Goal: Find specific page/section: Find specific page/section

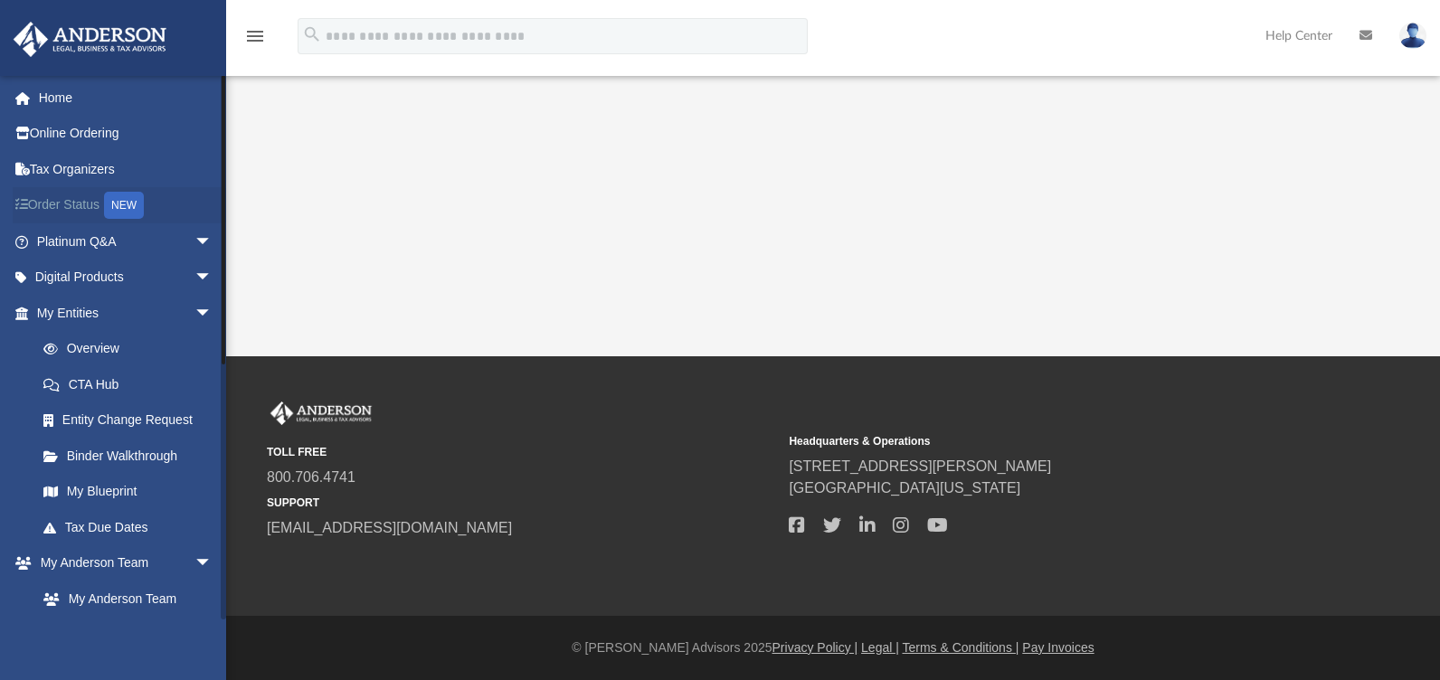
click at [79, 204] on link "Order Status NEW" at bounding box center [126, 205] width 227 height 37
click at [194, 312] on span "arrow_drop_down" at bounding box center [212, 313] width 36 height 37
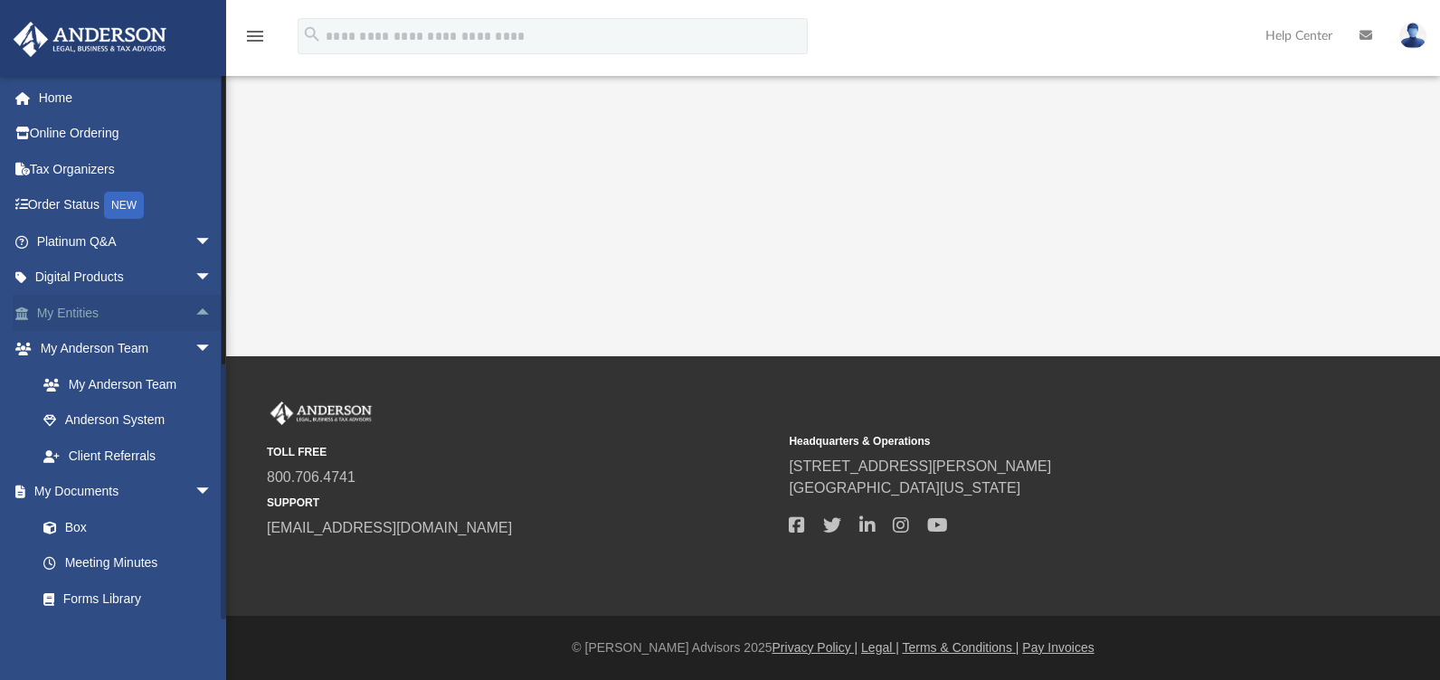
click at [194, 312] on span "arrow_drop_up" at bounding box center [212, 313] width 36 height 37
click at [194, 312] on span "arrow_drop_down" at bounding box center [212, 313] width 36 height 37
click at [83, 523] on link "Box" at bounding box center [132, 527] width 214 height 36
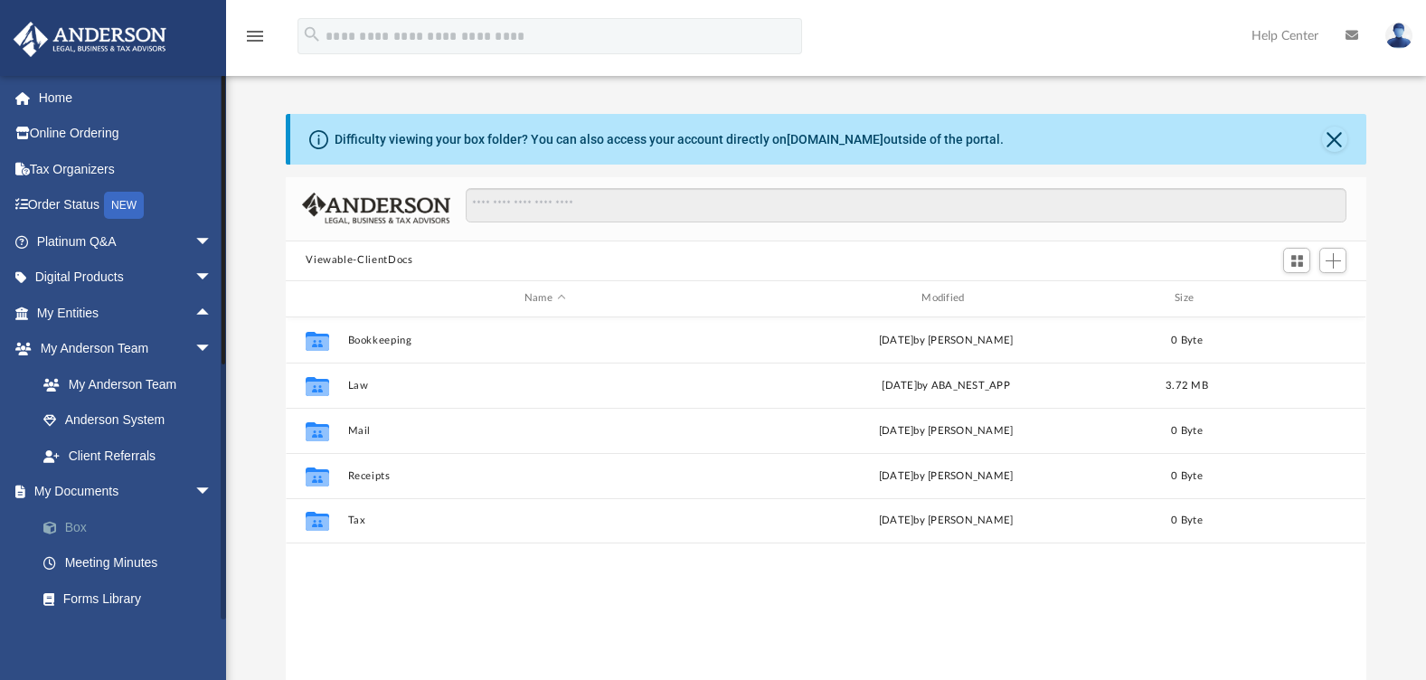
scroll to position [398, 1067]
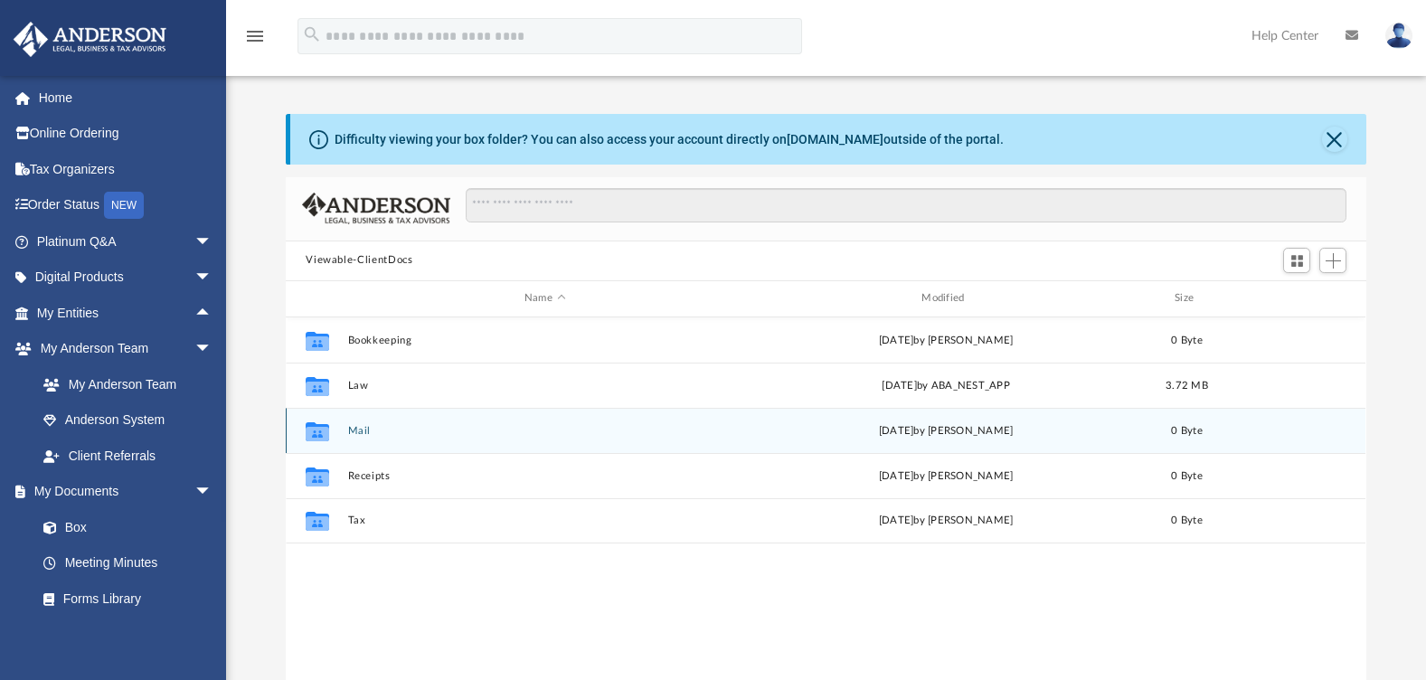
click at [364, 431] on button "Mail" at bounding box center [544, 431] width 393 height 12
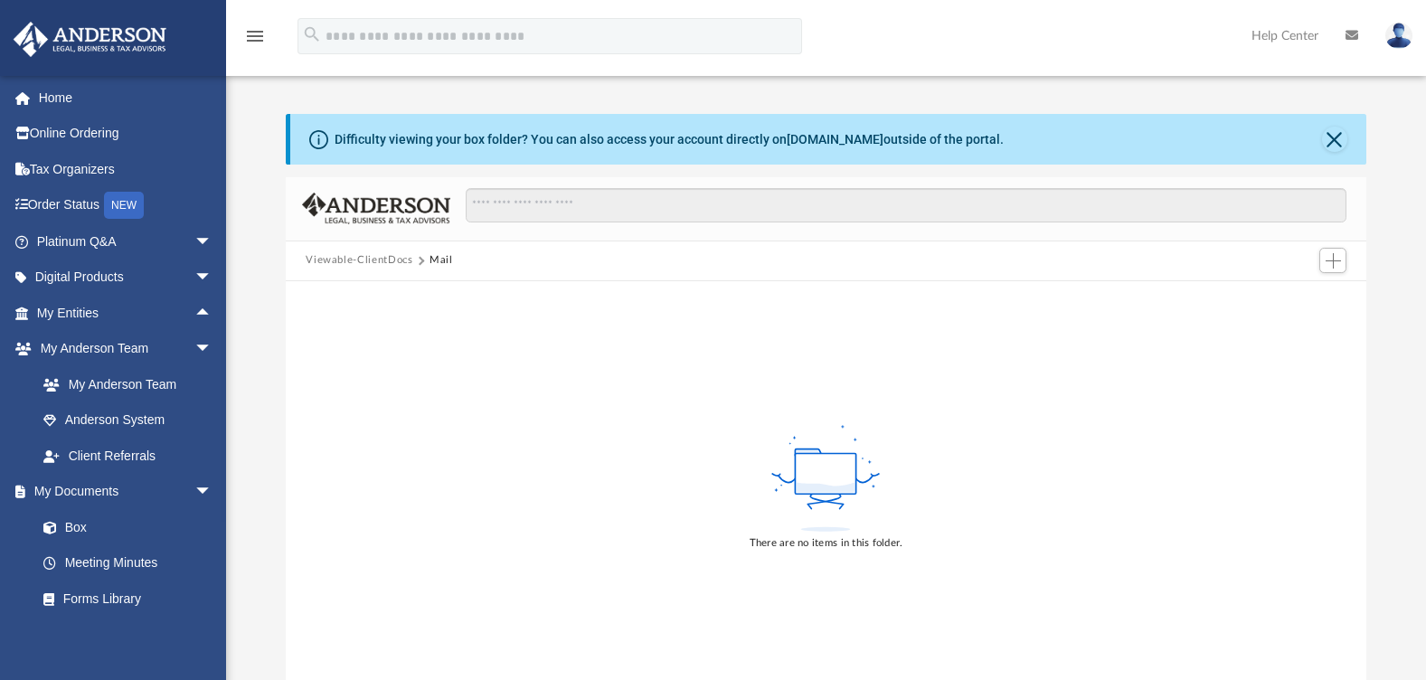
click at [375, 264] on button "Viewable-ClientDocs" at bounding box center [359, 260] width 107 height 16
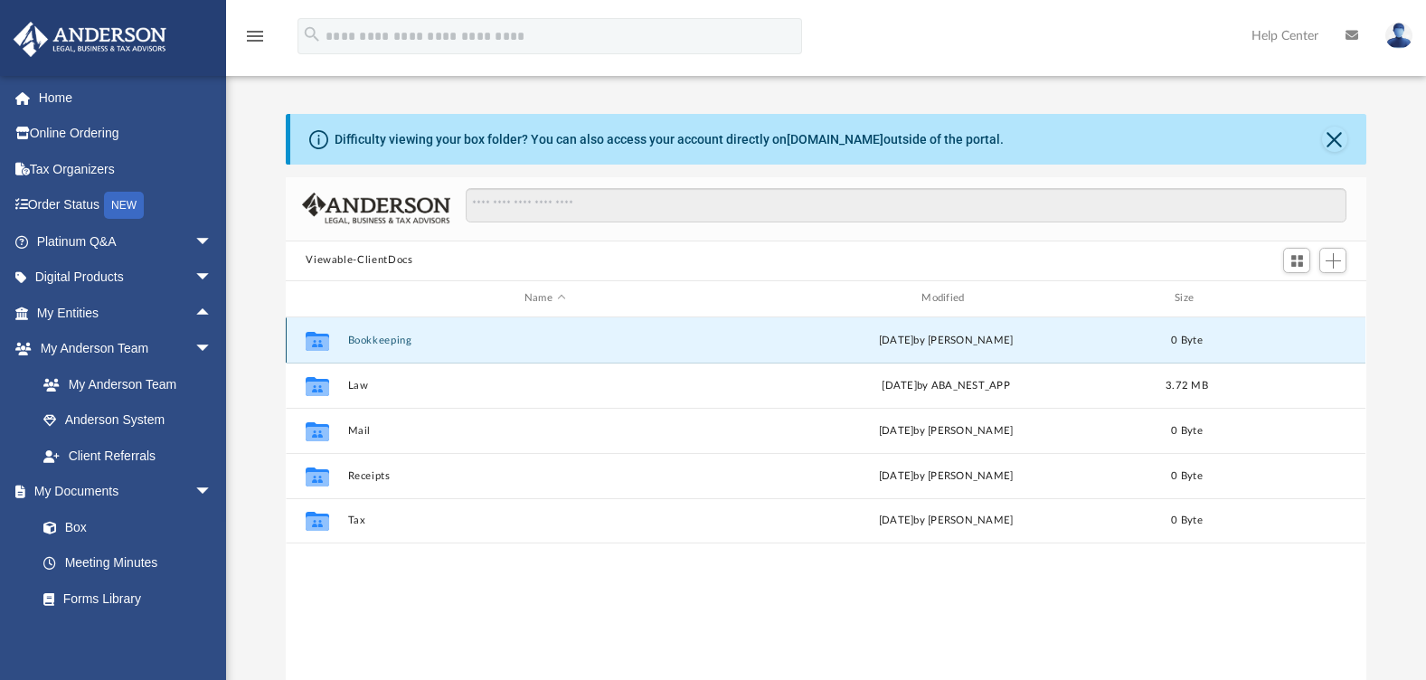
click at [388, 339] on button "Bookkeeping" at bounding box center [544, 341] width 393 height 12
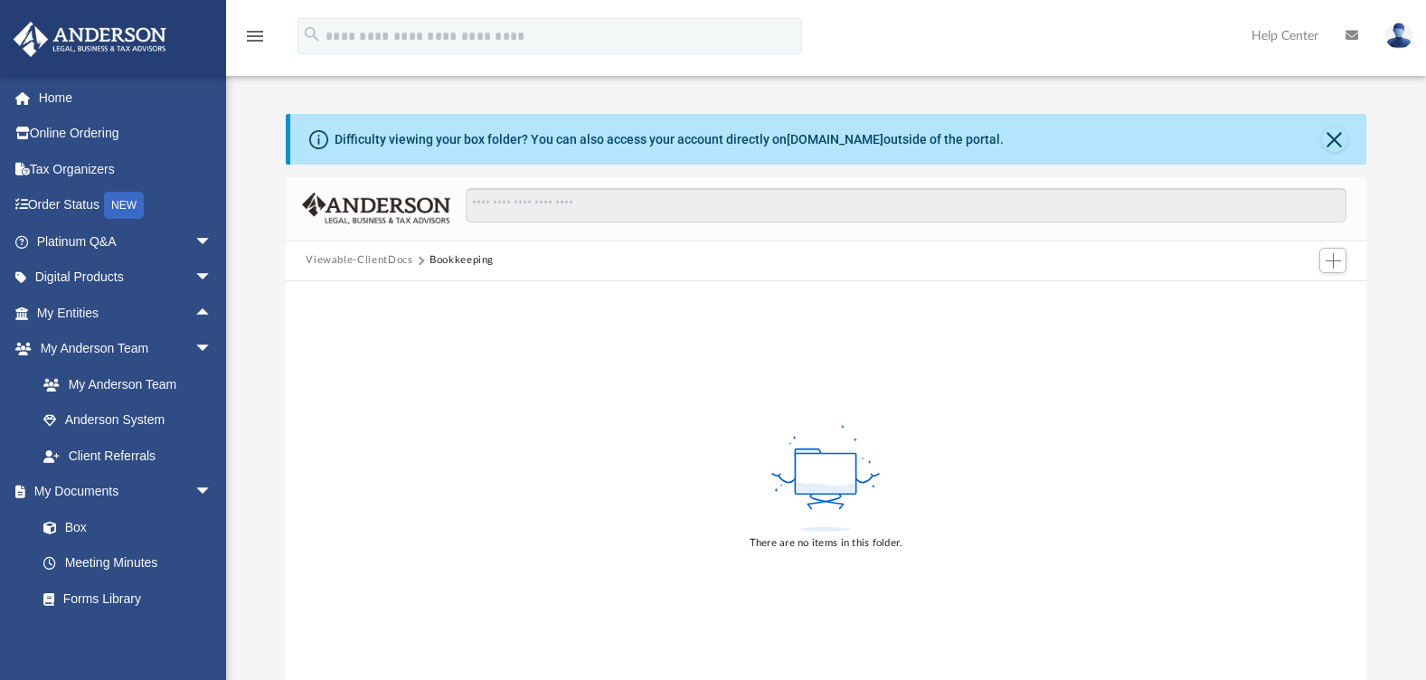
click at [389, 265] on button "Viewable-ClientDocs" at bounding box center [359, 260] width 107 height 16
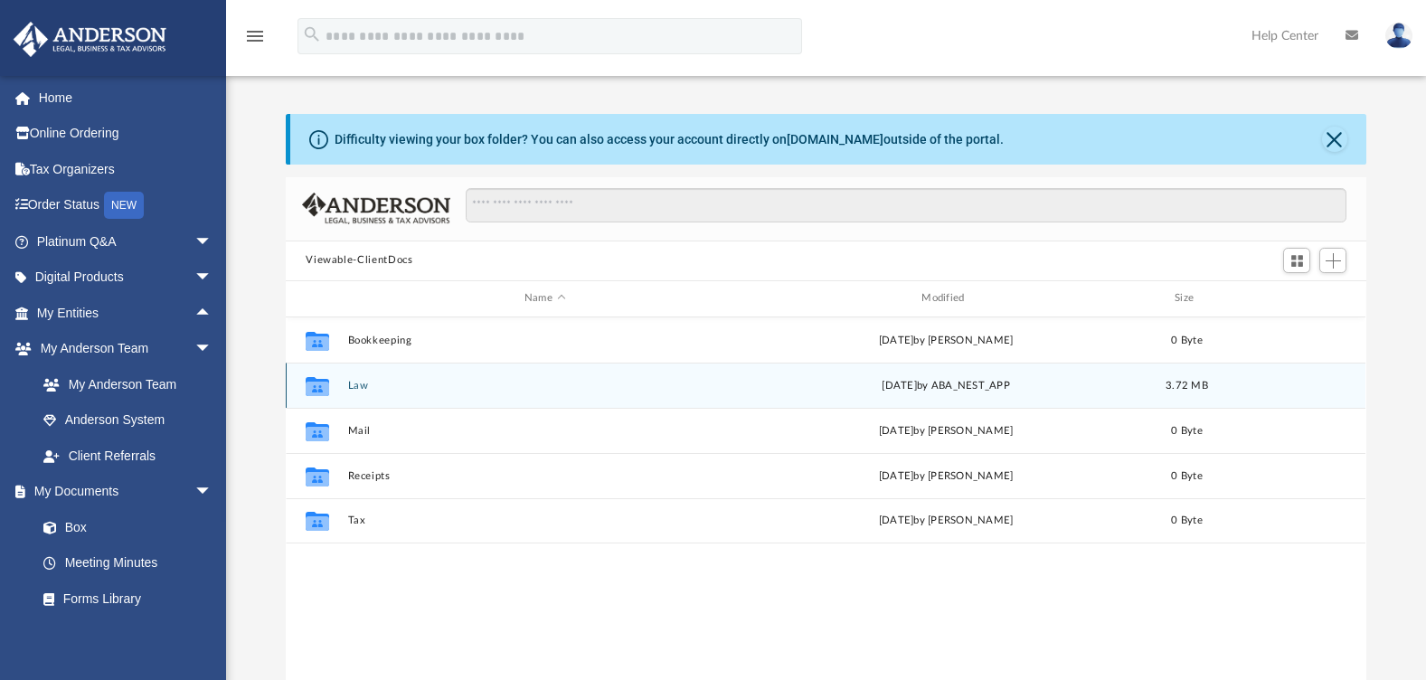
click at [361, 383] on button "Law" at bounding box center [544, 386] width 393 height 12
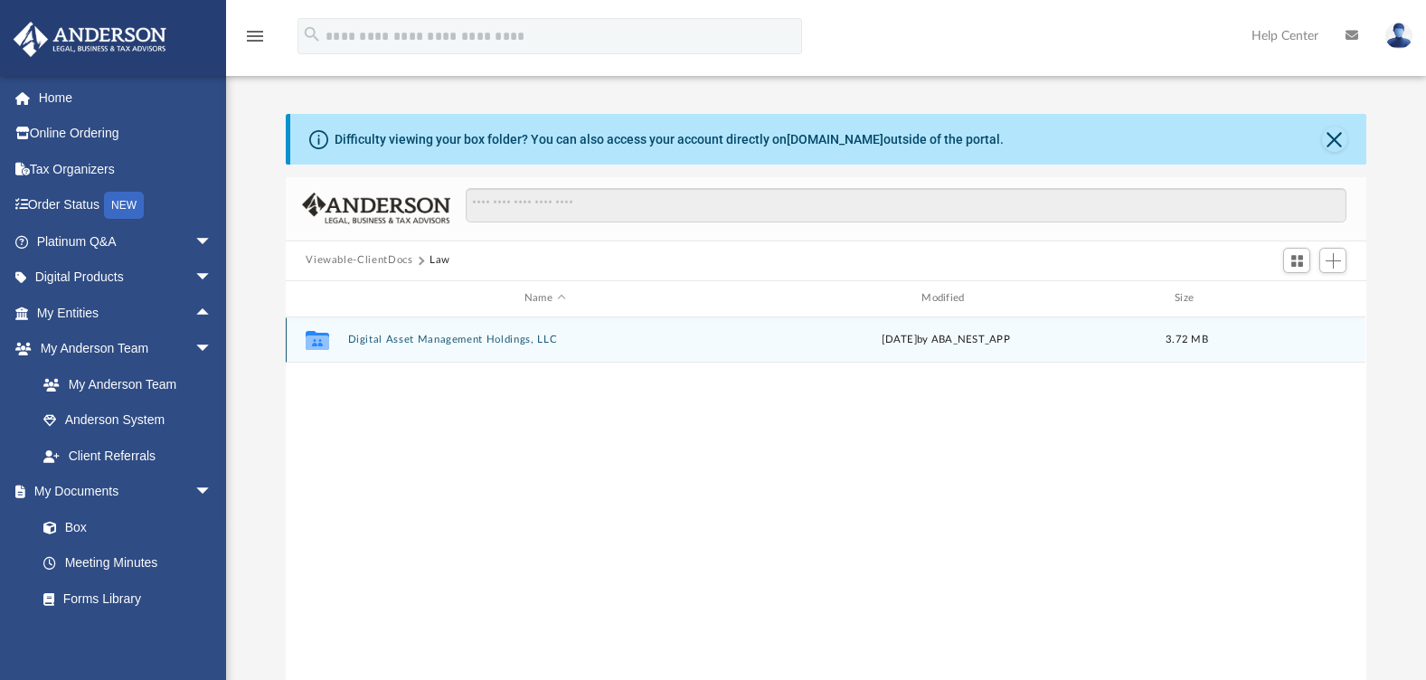
click at [433, 338] on button "Digital Asset Management Holdings, LLC" at bounding box center [544, 340] width 393 height 12
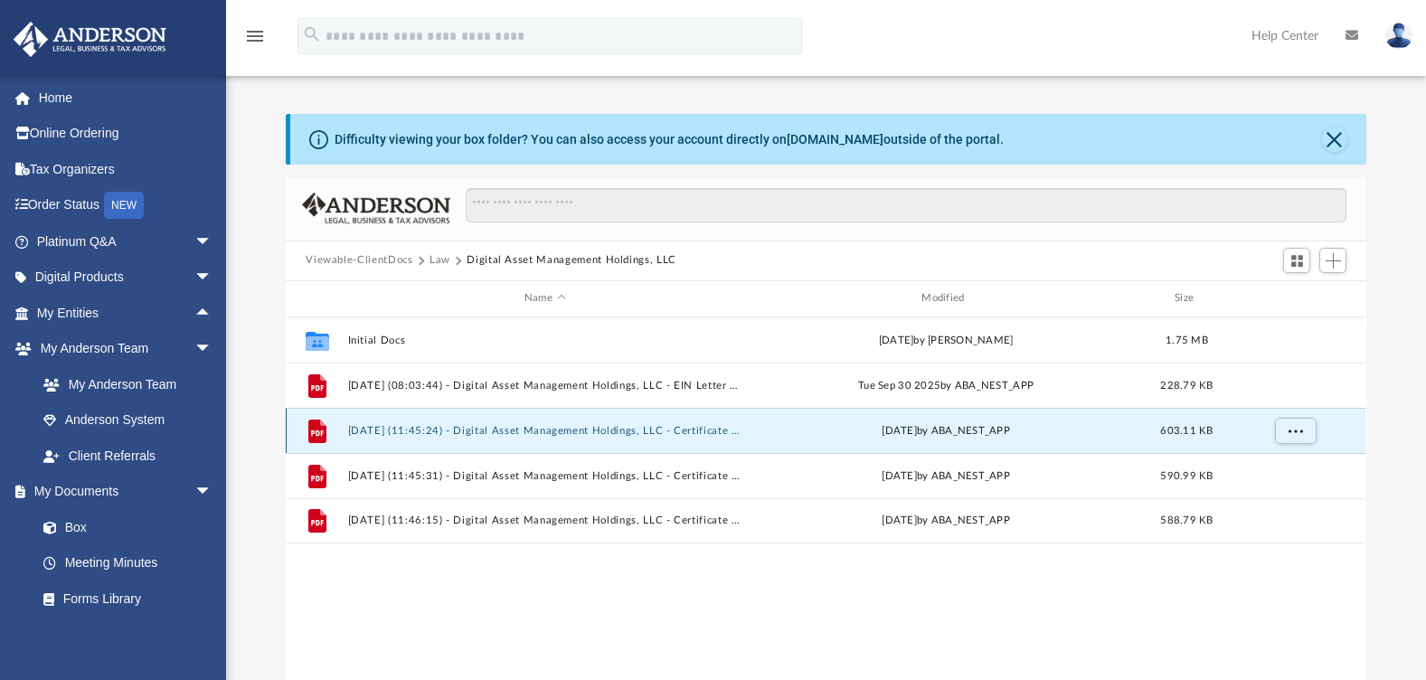
click at [384, 433] on button "2025.10.07 (11:45:24) - Digital Asset Management Holdings, LLC - Certificate Re…" at bounding box center [544, 431] width 393 height 12
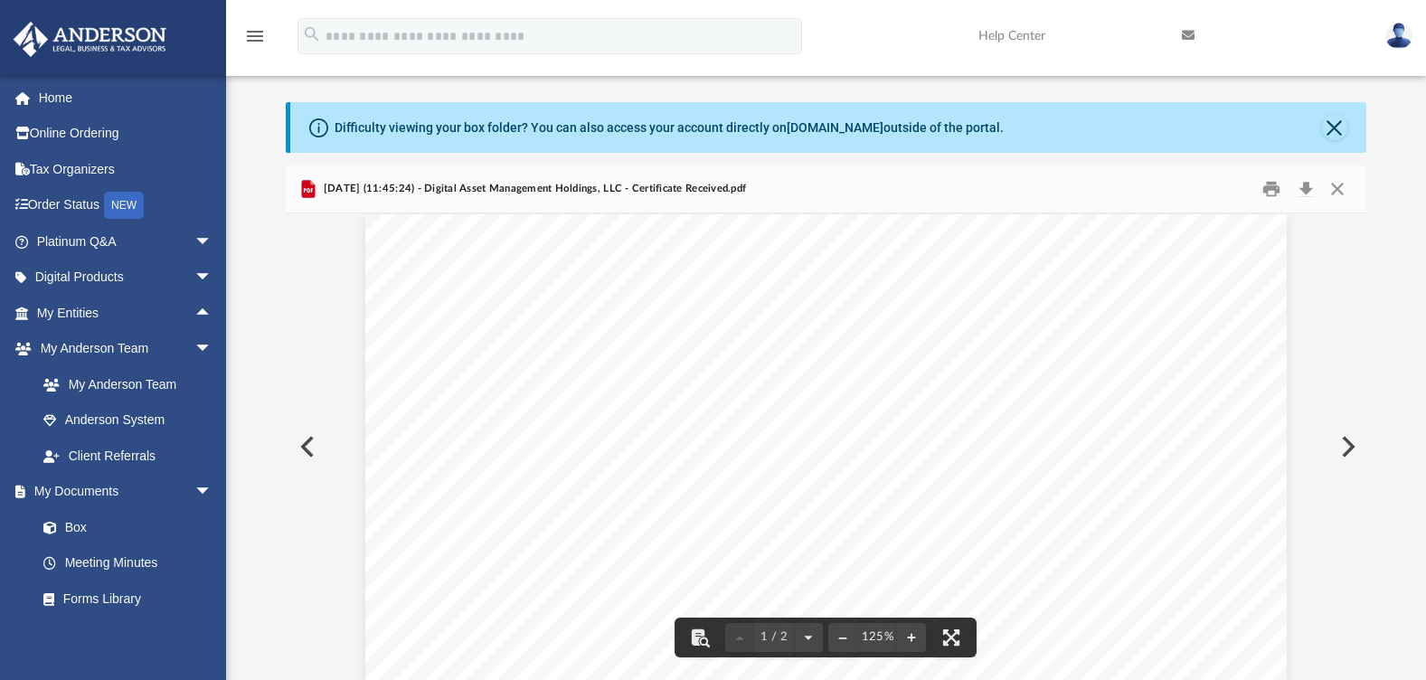
scroll to position [0, 0]
click at [1338, 449] on button "Preview" at bounding box center [1347, 446] width 40 height 51
click at [305, 449] on button "Preview" at bounding box center [306, 446] width 40 height 51
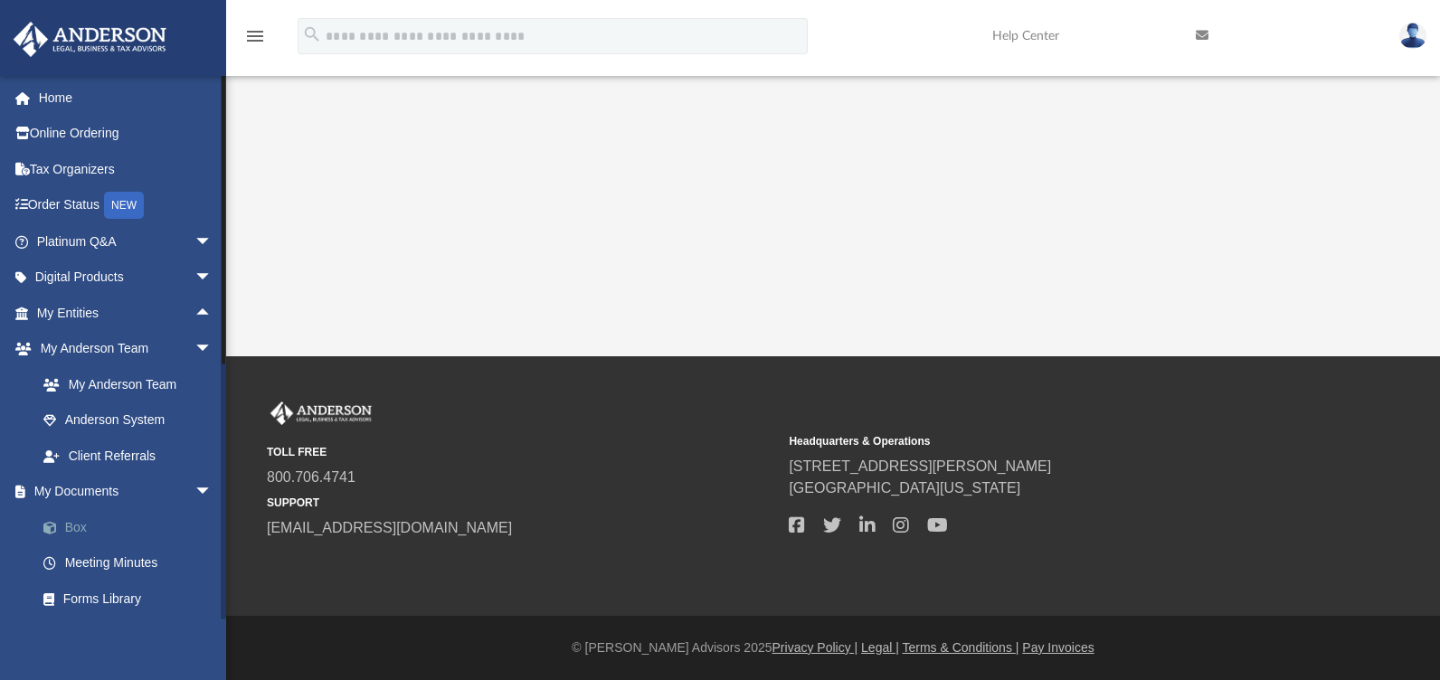
click at [82, 516] on link "Box" at bounding box center [132, 527] width 214 height 36
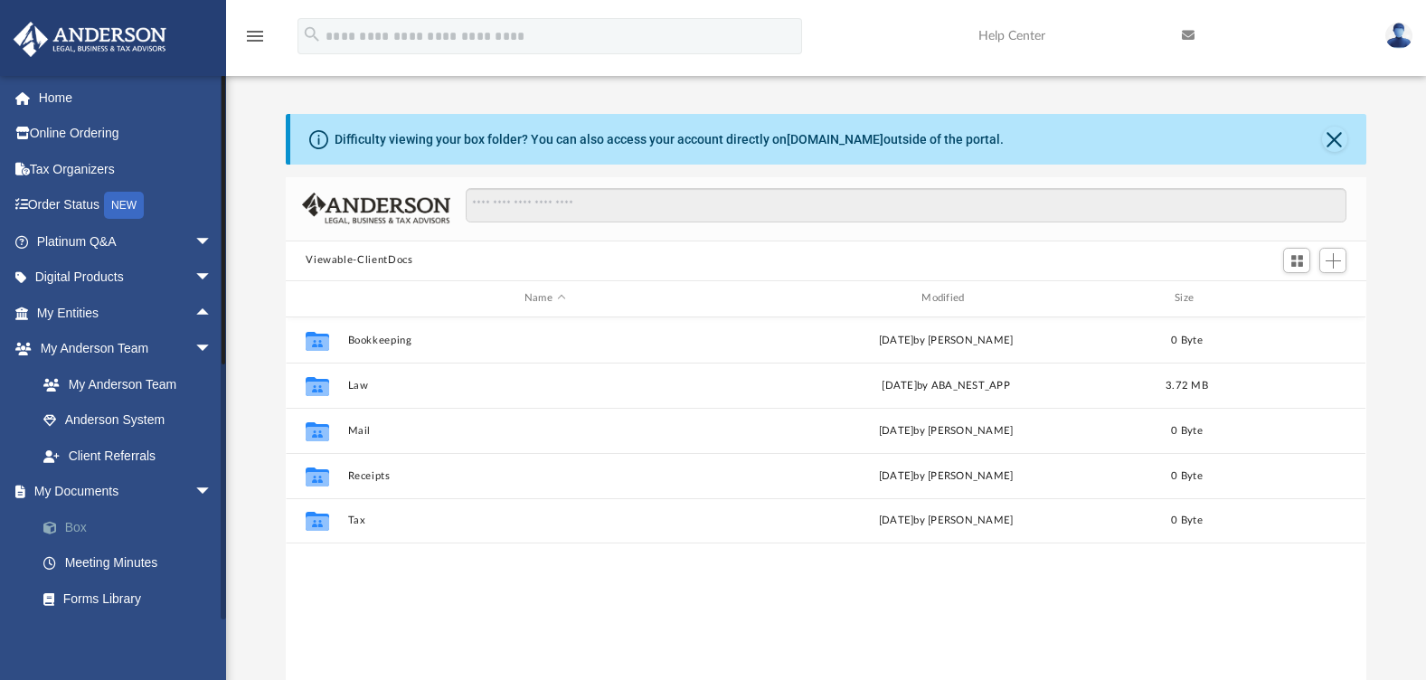
scroll to position [398, 1067]
click at [84, 486] on link "My Documents arrow_drop_down" at bounding box center [126, 492] width 227 height 36
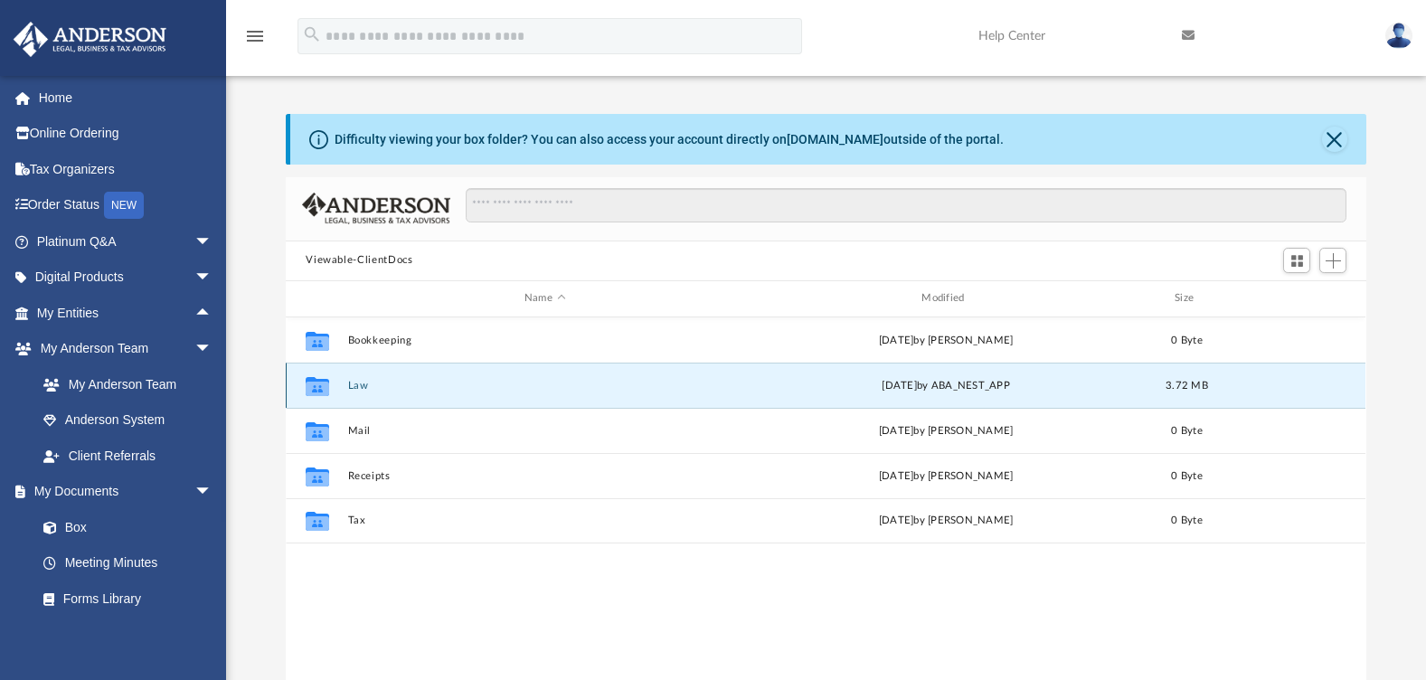
click at [356, 386] on button "Law" at bounding box center [544, 386] width 393 height 12
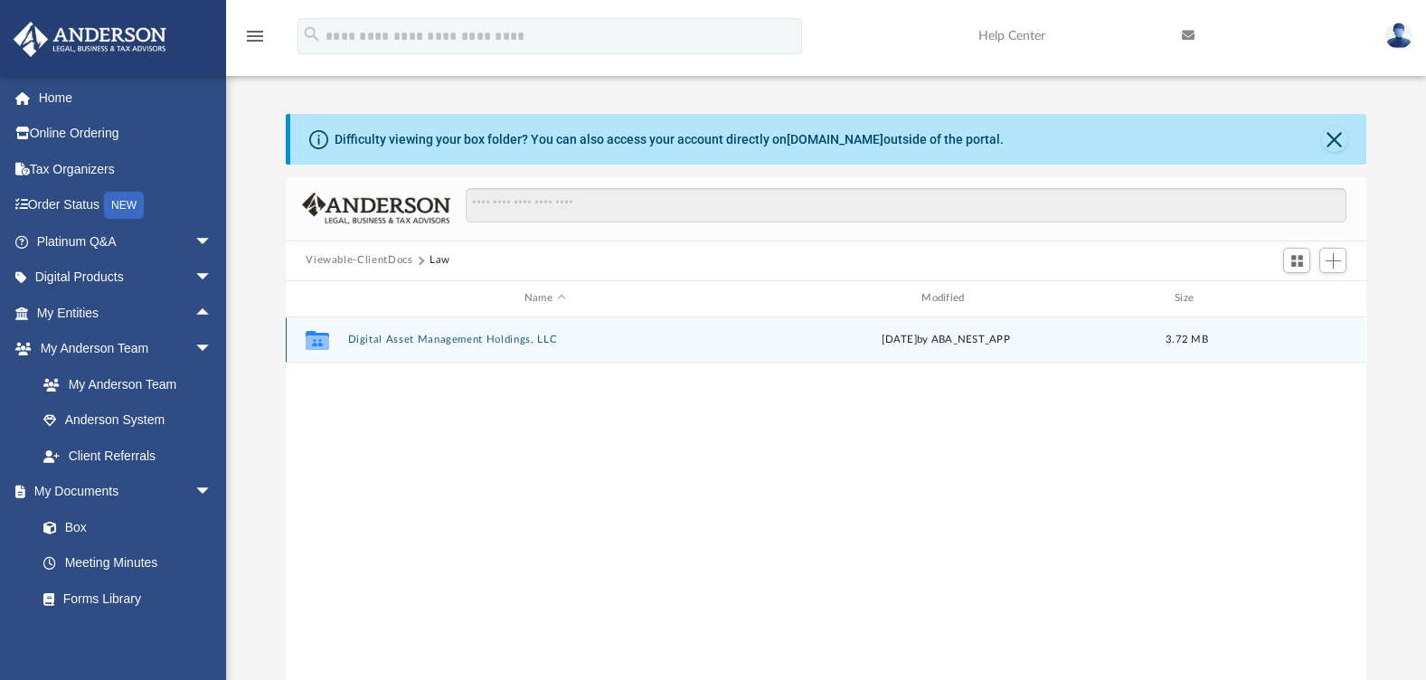
click at [368, 343] on button "Digital Asset Management Holdings, LLC" at bounding box center [544, 340] width 393 height 12
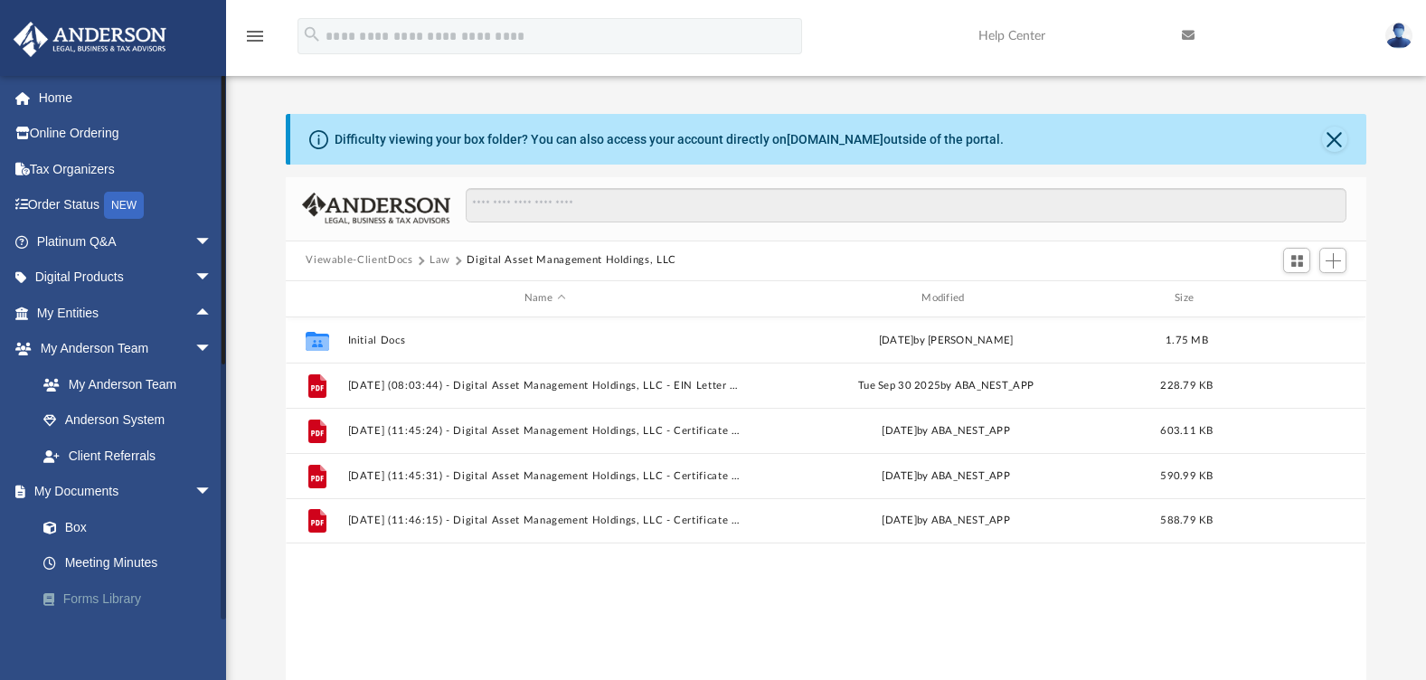
click at [101, 601] on link "Forms Library" at bounding box center [132, 599] width 214 height 36
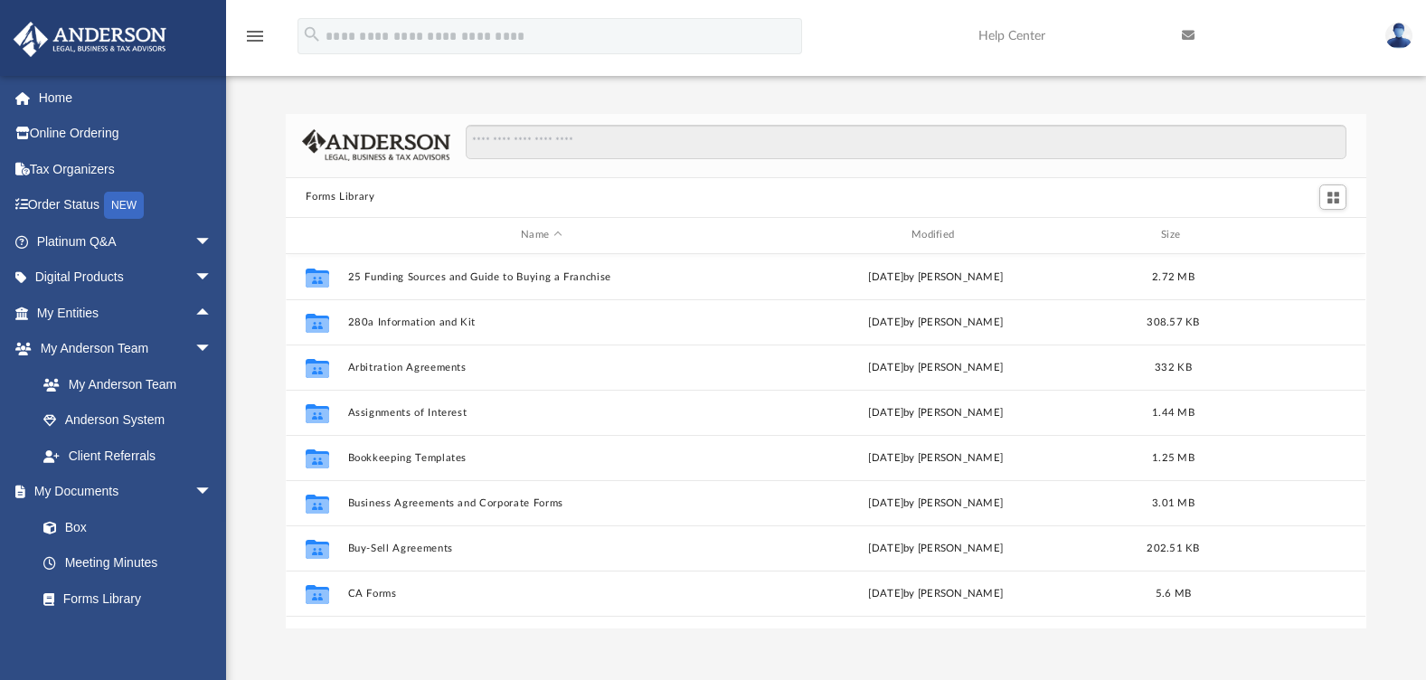
click at [344, 104] on div "Forms Library Name Modified Size Collaborated Folder 25 Funding Sources and Gui…" at bounding box center [826, 352] width 1200 height 553
click at [434, 86] on div "Forms Library Name Modified Size Collaborated Folder 25 Funding Sources and Gui…" at bounding box center [826, 352] width 1200 height 553
